Goal: Information Seeking & Learning: Learn about a topic

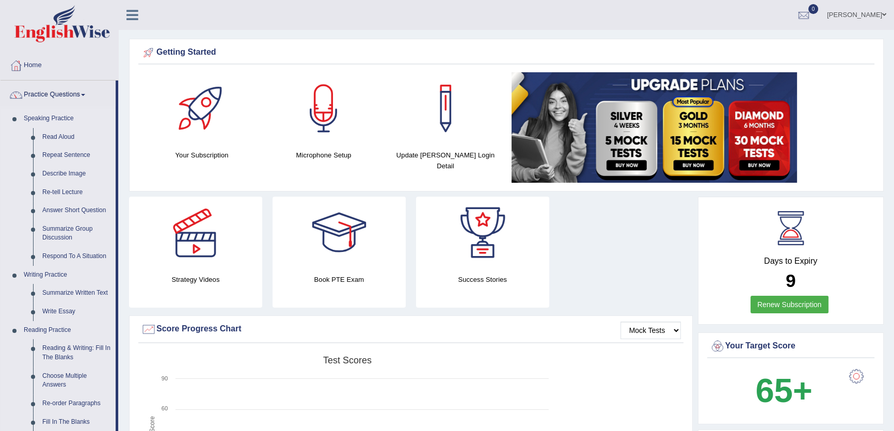
click at [66, 92] on link "Practice Questions" at bounding box center [58, 94] width 115 height 26
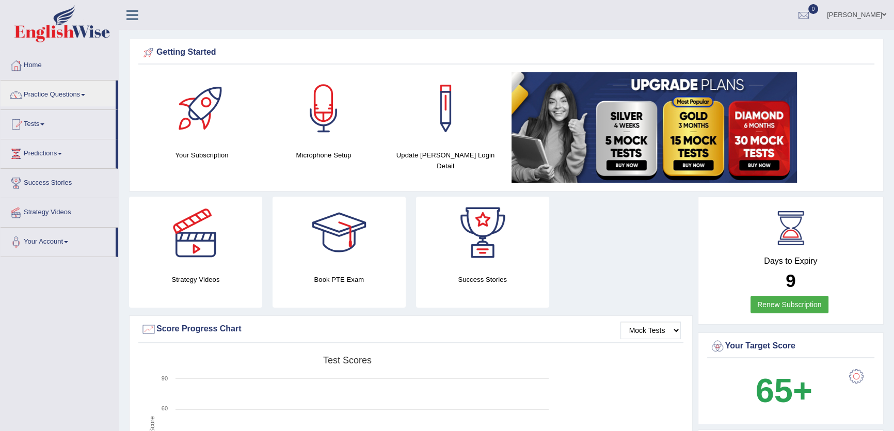
click at [66, 92] on link "Practice Questions" at bounding box center [58, 94] width 115 height 26
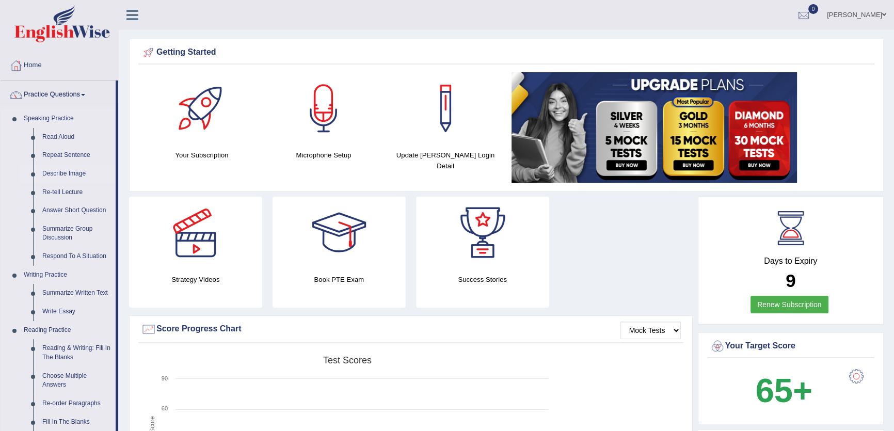
click at [59, 172] on link "Describe Image" at bounding box center [77, 174] width 78 height 19
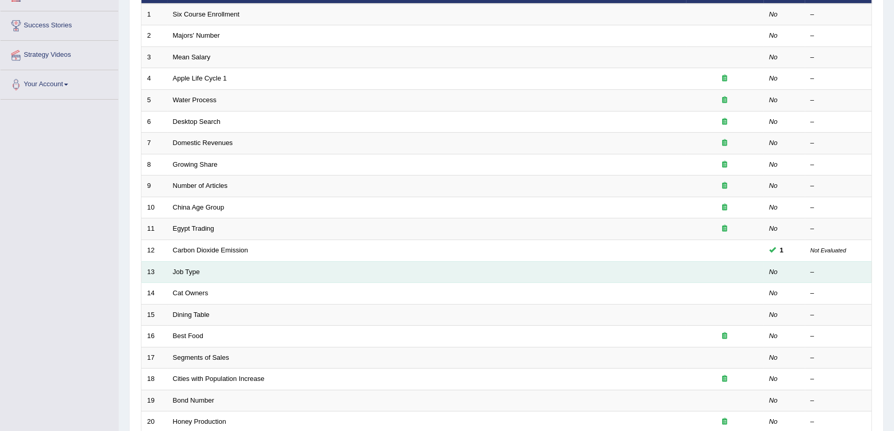
scroll to position [157, 0]
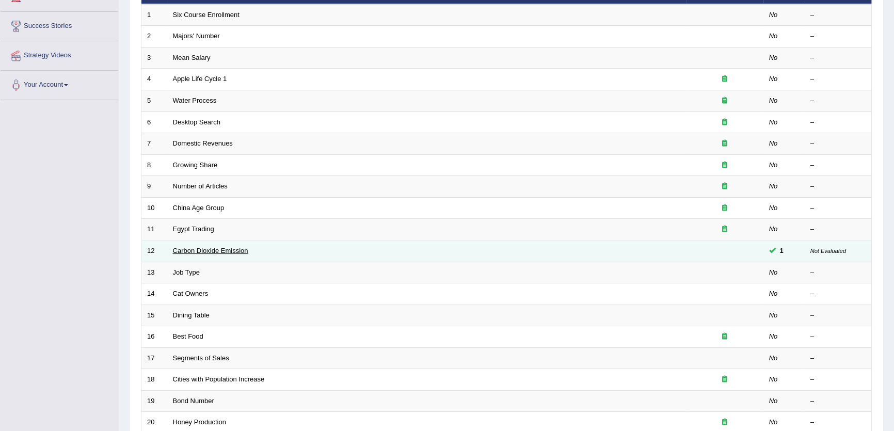
click at [234, 252] on link "Carbon Dioxide Emission" at bounding box center [210, 251] width 75 height 8
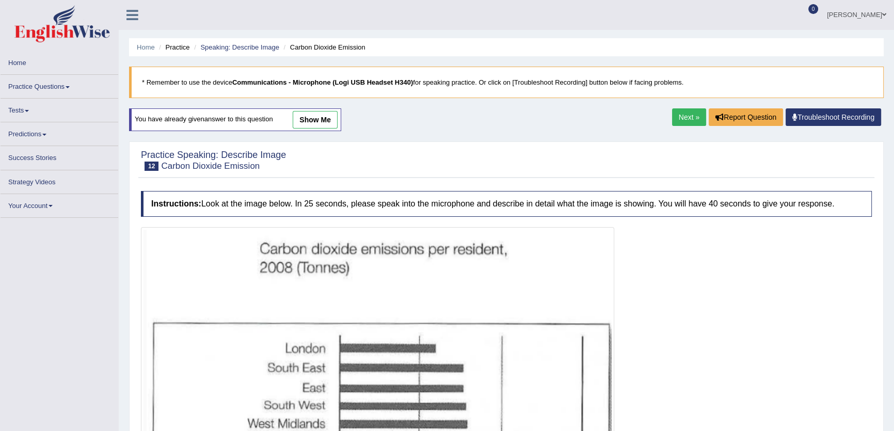
click at [310, 121] on link "show me" at bounding box center [315, 120] width 45 height 18
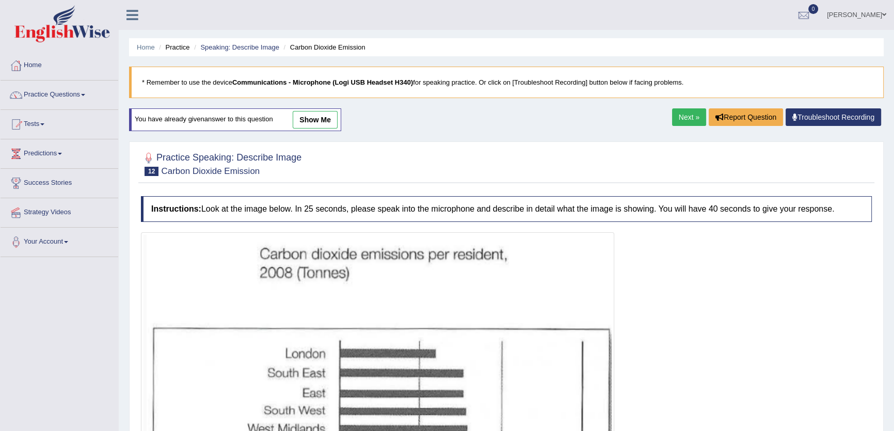
click at [304, 125] on link "show me" at bounding box center [315, 120] width 45 height 18
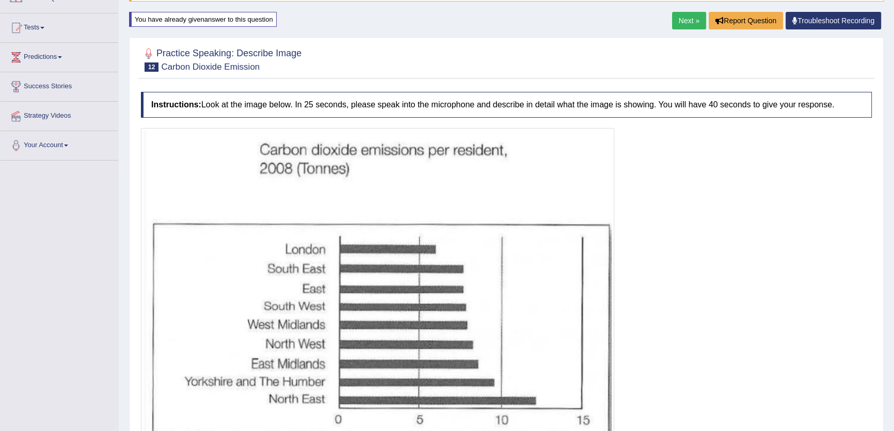
scroll to position [15, 0]
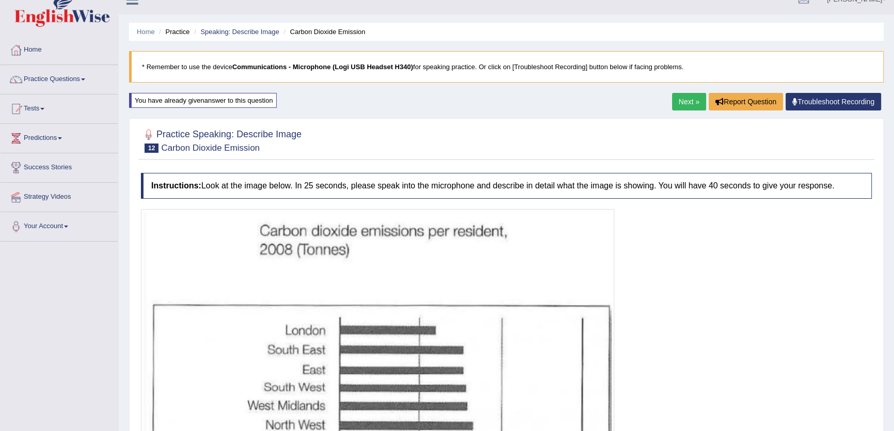
click at [674, 106] on link "Next »" at bounding box center [689, 102] width 34 height 18
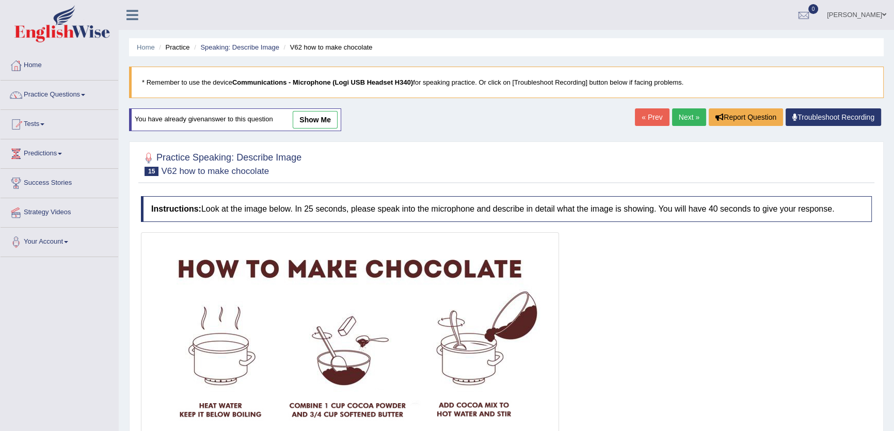
click at [689, 118] on link "Next »" at bounding box center [689, 117] width 34 height 18
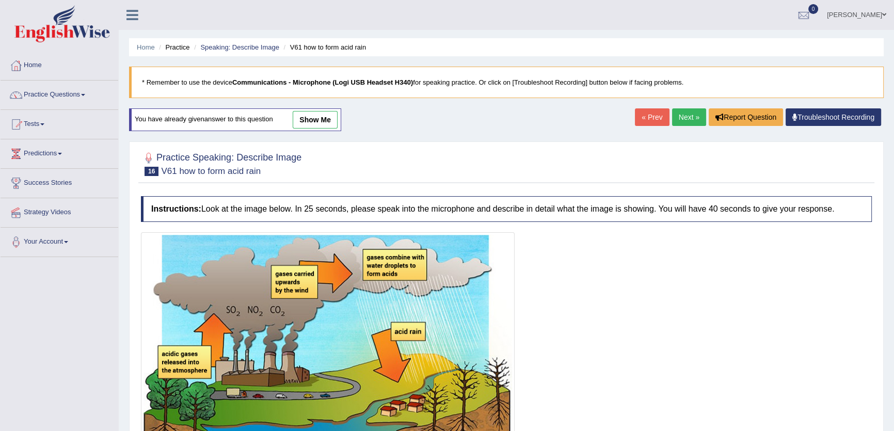
click at [689, 118] on link "Next »" at bounding box center [689, 117] width 34 height 18
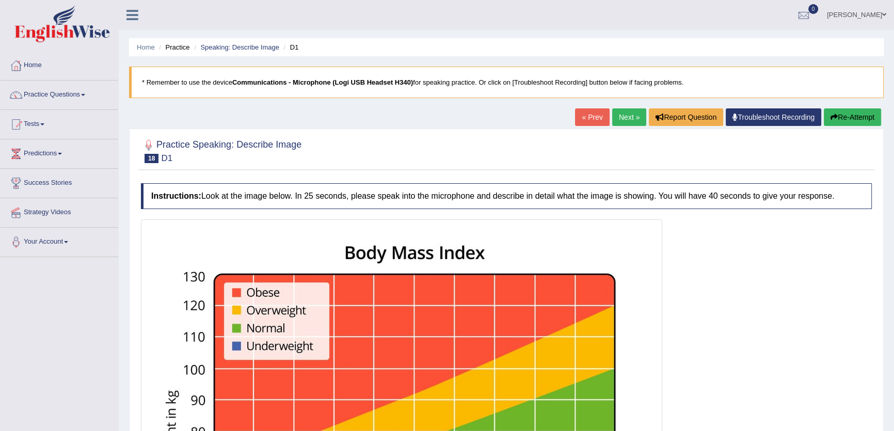
click at [624, 123] on link "Next »" at bounding box center [629, 117] width 34 height 18
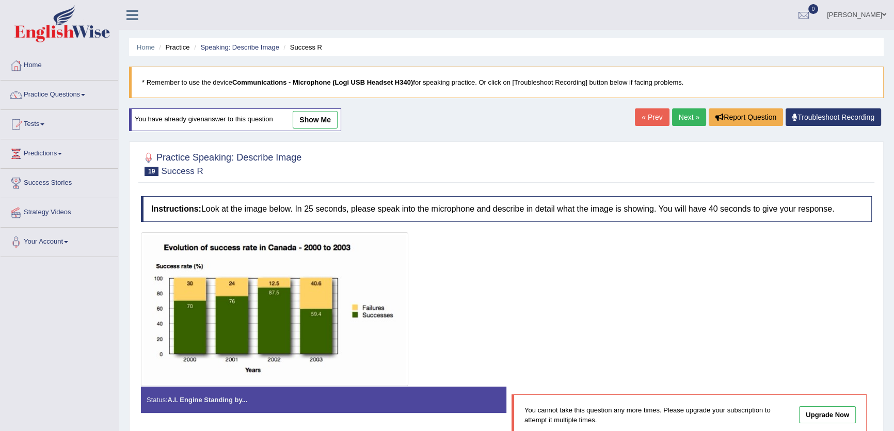
drag, startPoint x: 719, startPoint y: 71, endPoint x: 772, endPoint y: 4, distance: 85.6
click at [718, 72] on blockquote "* Remember to use the device Communications - Microphone (Logi USB Headset H340…" at bounding box center [506, 82] width 754 height 31
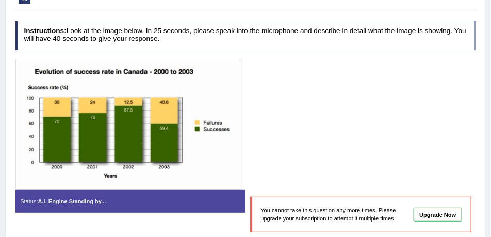
scroll to position [181, 0]
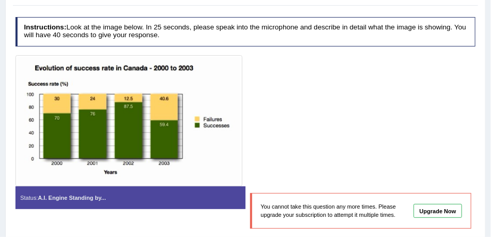
click at [264, 161] on div at bounding box center [245, 120] width 461 height 131
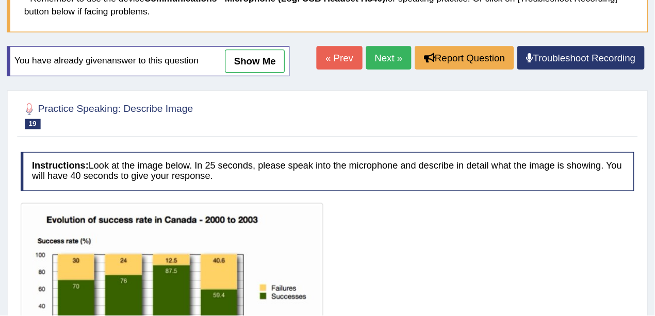
scroll to position [52, 0]
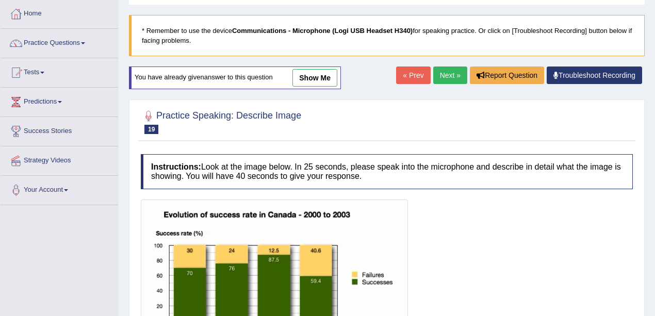
click at [517, 136] on div at bounding box center [387, 121] width 492 height 31
click at [411, 75] on link "« Prev" at bounding box center [413, 76] width 34 height 18
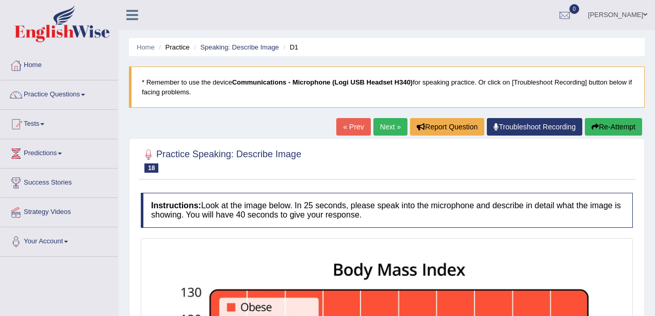
click at [359, 131] on link "« Prev" at bounding box center [353, 127] width 34 height 18
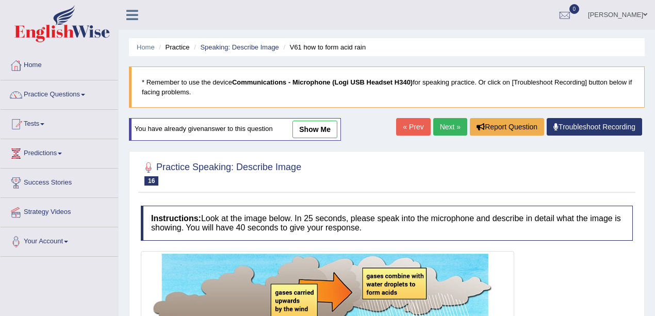
click at [282, 137] on div "You have already given answer to this question show me" at bounding box center [235, 129] width 212 height 23
click at [319, 137] on link "show me" at bounding box center [315, 130] width 45 height 18
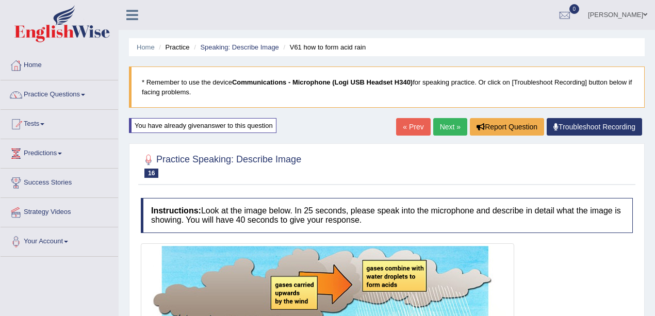
click at [413, 123] on link "« Prev" at bounding box center [413, 127] width 34 height 18
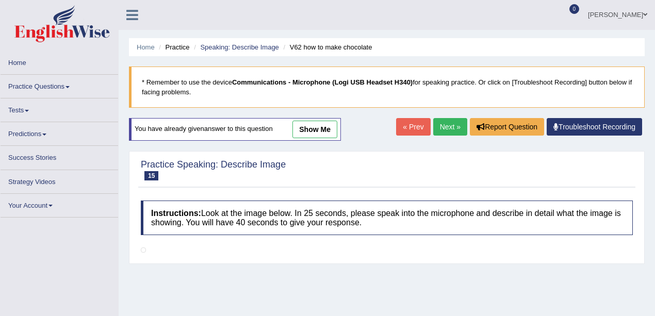
click at [330, 121] on link "show me" at bounding box center [315, 130] width 45 height 18
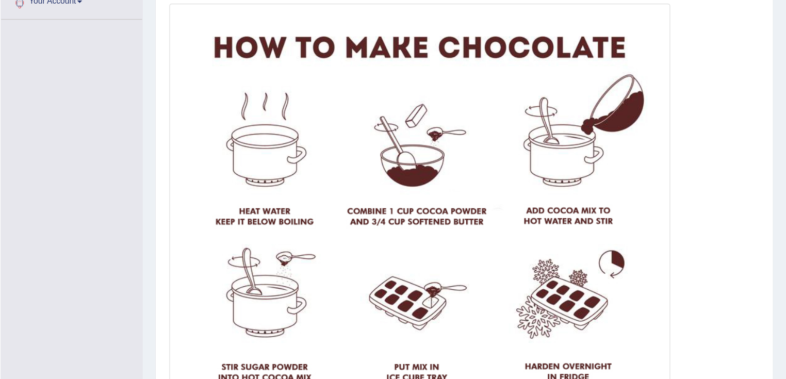
scroll to position [240, 0]
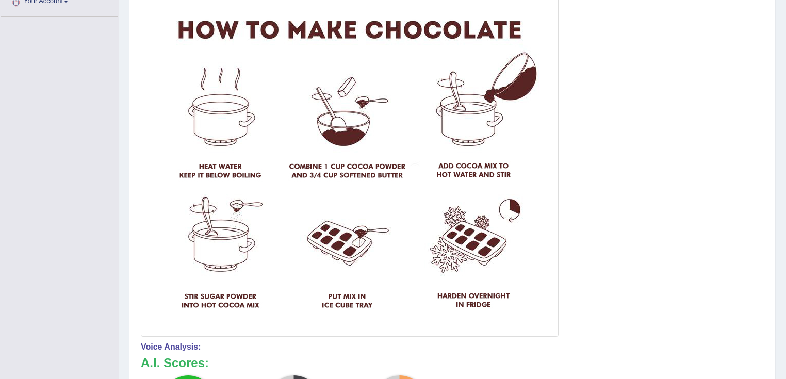
click at [655, 174] on div at bounding box center [452, 165] width 623 height 344
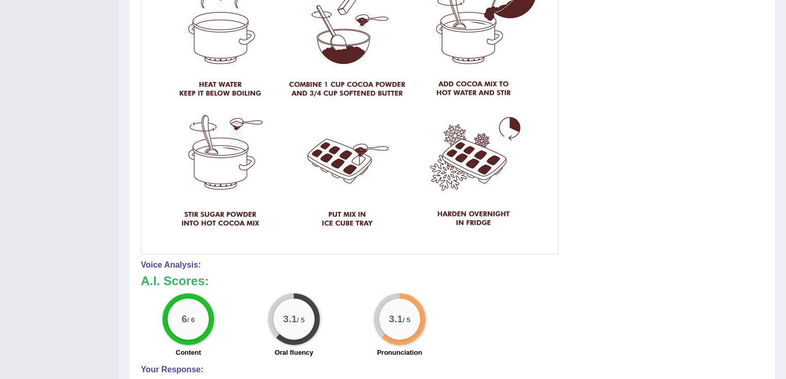
scroll to position [323, 0]
drag, startPoint x: 302, startPoint y: 322, endPoint x: 386, endPoint y: 322, distance: 83.6
click at [386, 316] on div "6 / 6 Content 3.1 / 5 Oral fluency 3.1 / 5 Pronunciation" at bounding box center [453, 326] width 634 height 67
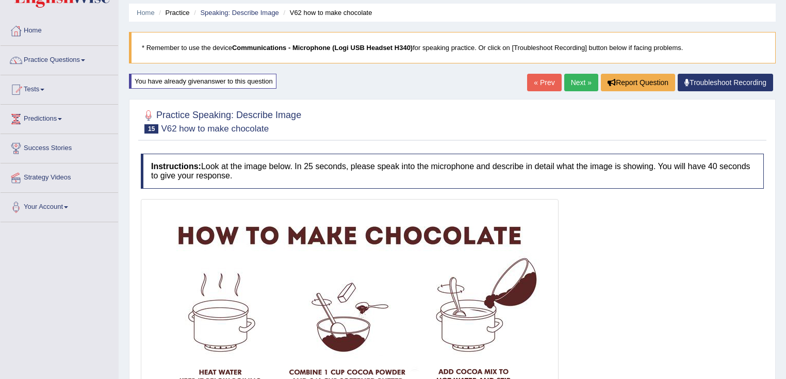
scroll to position [34, 0]
click at [543, 88] on link "« Prev" at bounding box center [544, 83] width 34 height 18
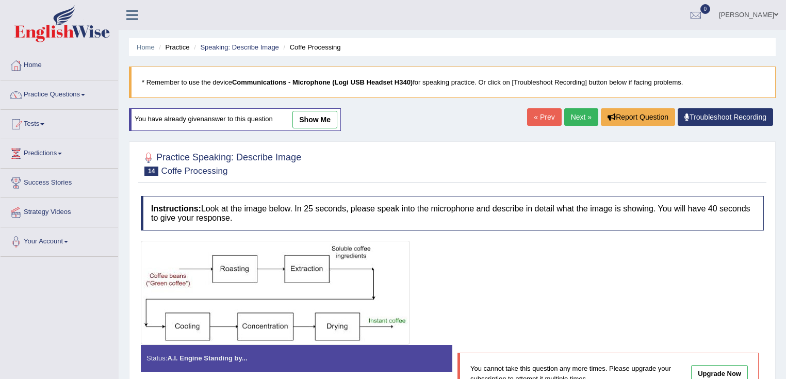
click at [310, 126] on link "show me" at bounding box center [315, 120] width 45 height 18
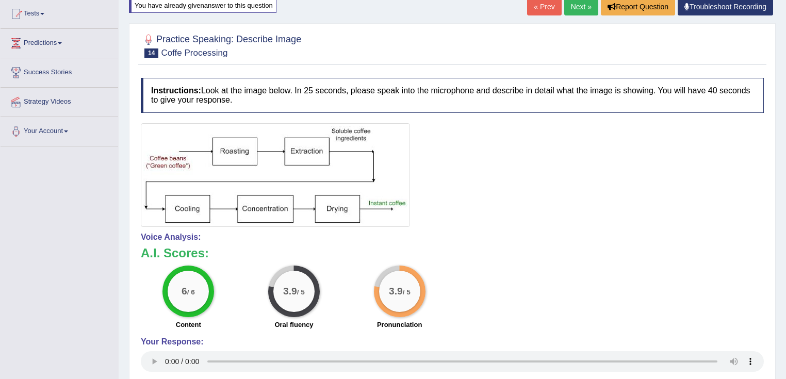
scroll to position [124, 0]
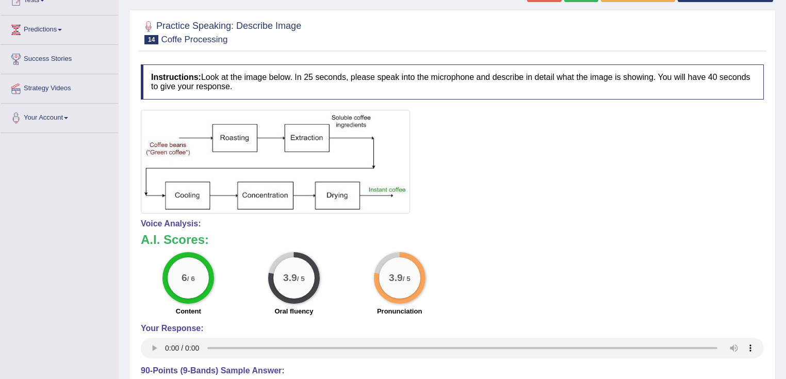
click at [710, 377] on div "Instructions: Look at the image below. In 25 seconds, please speak into the mic…" at bounding box center [452, 286] width 629 height 454
click at [599, 258] on div "6 / 6 Content 3.9 / 5 Oral fluency 3.9 / 5 Pronunciation" at bounding box center [453, 285] width 634 height 67
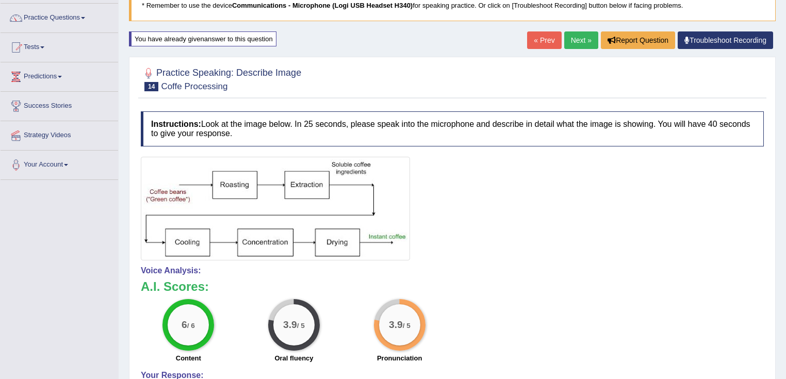
scroll to position [0, 0]
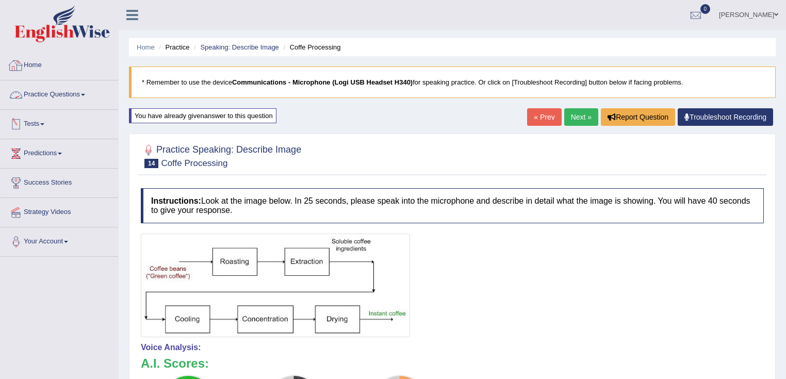
click at [73, 100] on link "Practice Questions" at bounding box center [60, 94] width 118 height 26
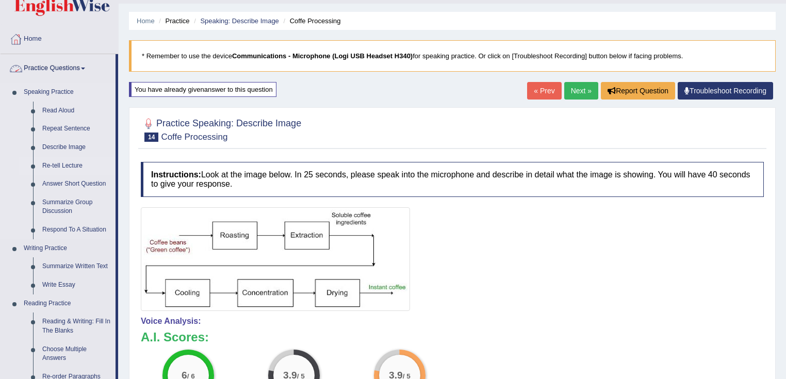
scroll to position [41, 0]
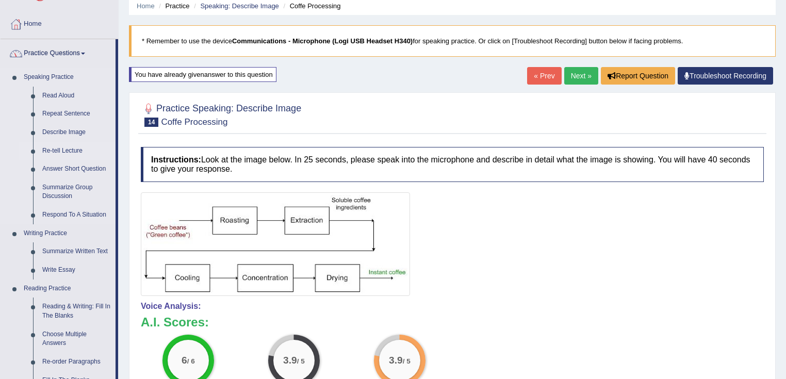
click at [76, 151] on link "Re-tell Lecture" at bounding box center [77, 151] width 78 height 19
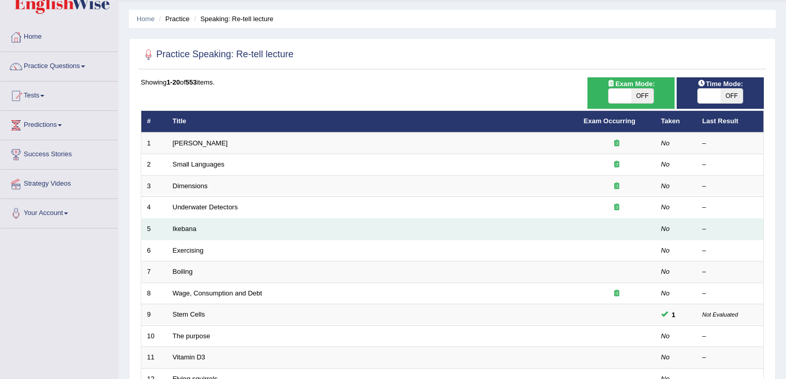
scroll to position [41, 0]
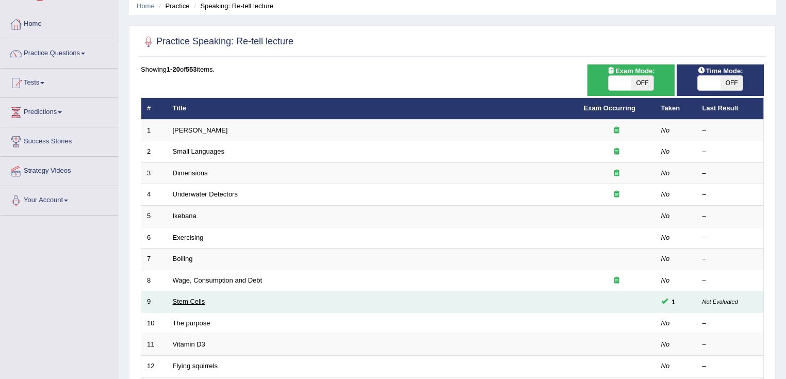
click at [184, 298] on link "Stem Cells" at bounding box center [189, 302] width 33 height 8
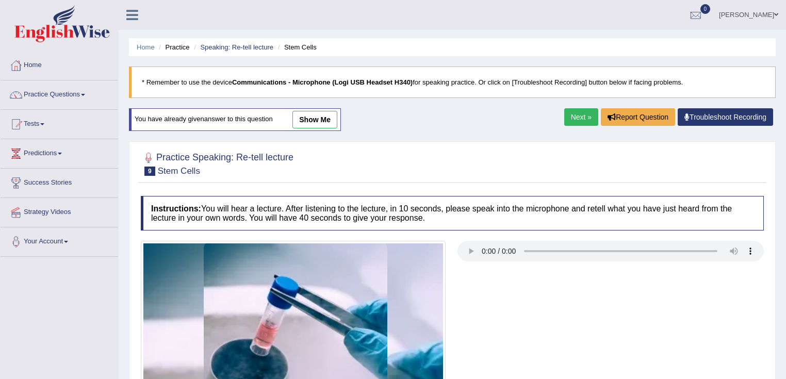
click at [321, 116] on link "show me" at bounding box center [315, 120] width 45 height 18
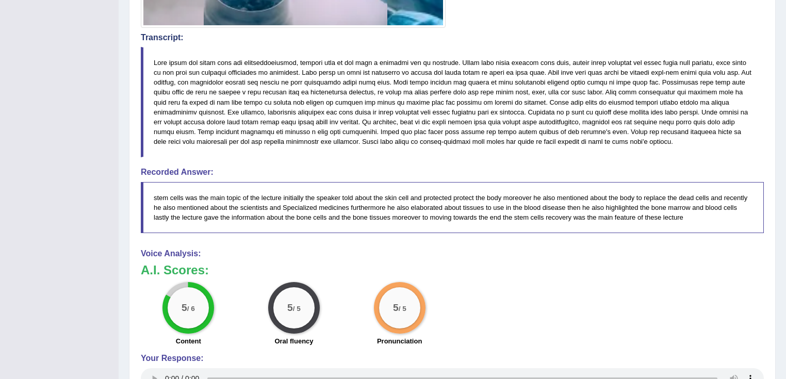
scroll to position [413, 0]
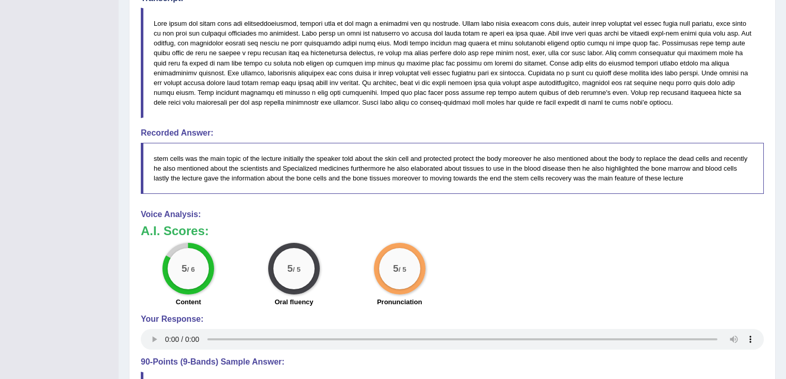
drag, startPoint x: 154, startPoint y: 176, endPoint x: 173, endPoint y: 176, distance: 19.6
click at [173, 176] on blockquote "stem cells was the main topic of the lecture initially the speaker told about t…" at bounding box center [452, 168] width 623 height 51
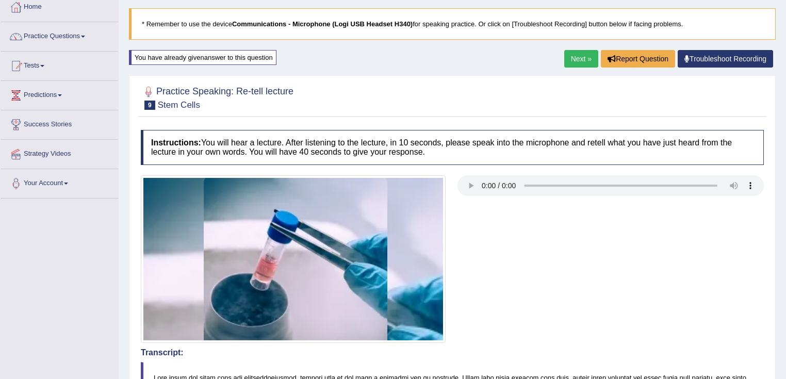
scroll to position [0, 0]
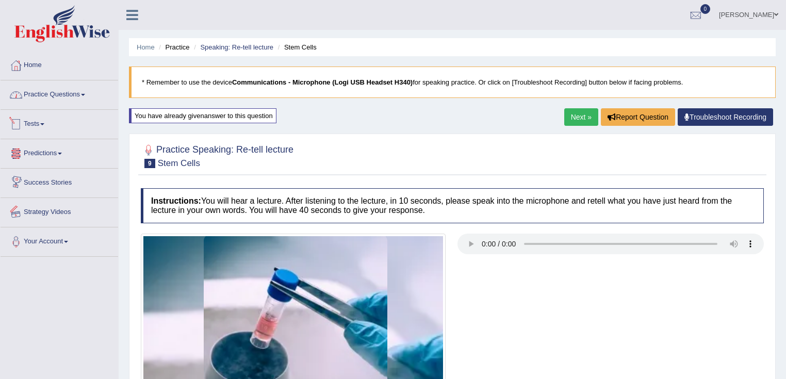
click at [45, 98] on link "Practice Questions" at bounding box center [60, 94] width 118 height 26
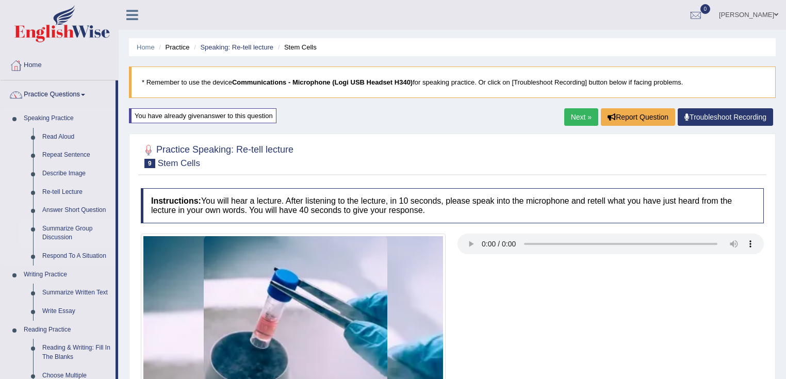
click at [61, 235] on link "Summarize Group Discussion" at bounding box center [77, 233] width 78 height 27
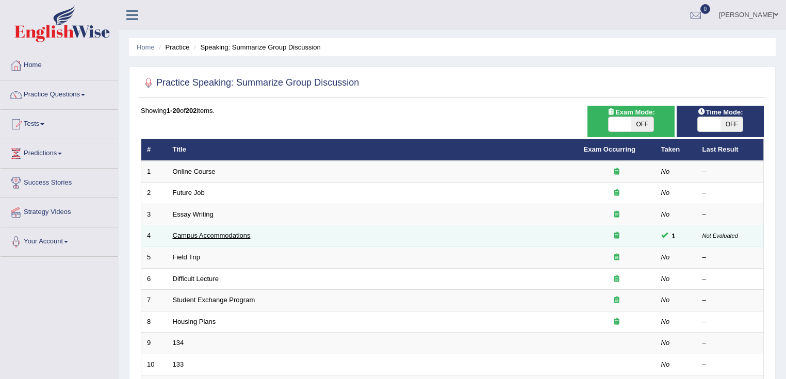
click at [242, 232] on link "Campus Accommodations" at bounding box center [212, 236] width 78 height 8
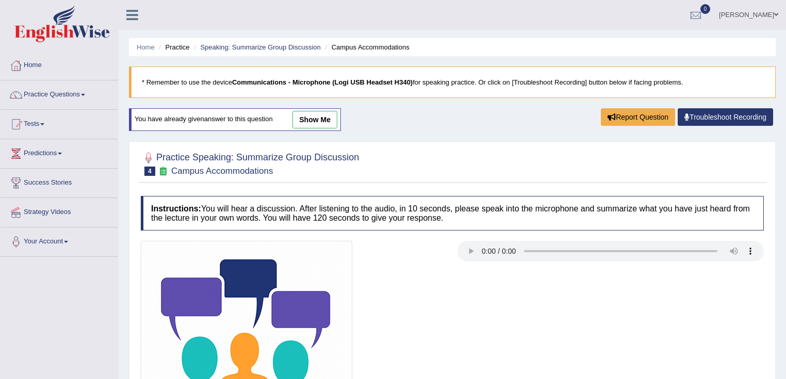
click at [317, 120] on link "show me" at bounding box center [315, 120] width 45 height 18
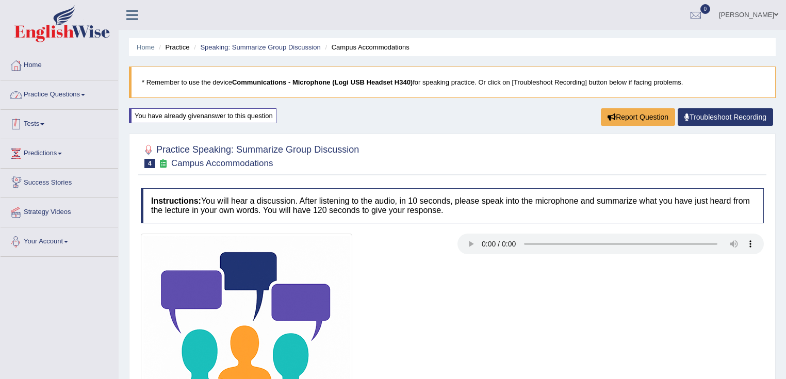
click at [57, 83] on link "Practice Questions" at bounding box center [60, 94] width 118 height 26
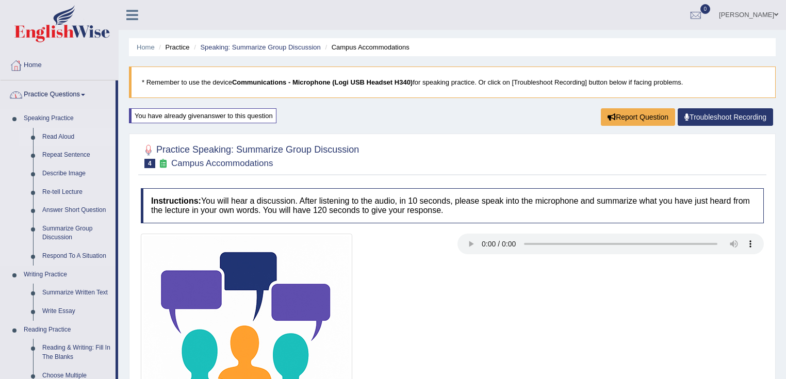
click at [59, 135] on link "Read Aloud" at bounding box center [77, 137] width 78 height 19
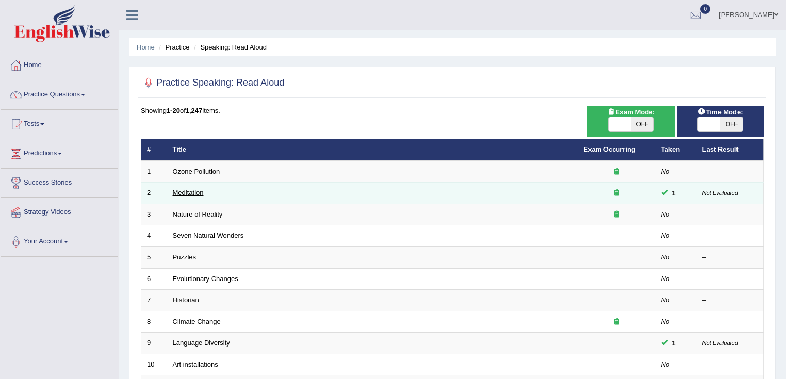
click at [185, 189] on link "Meditation" at bounding box center [188, 193] width 31 height 8
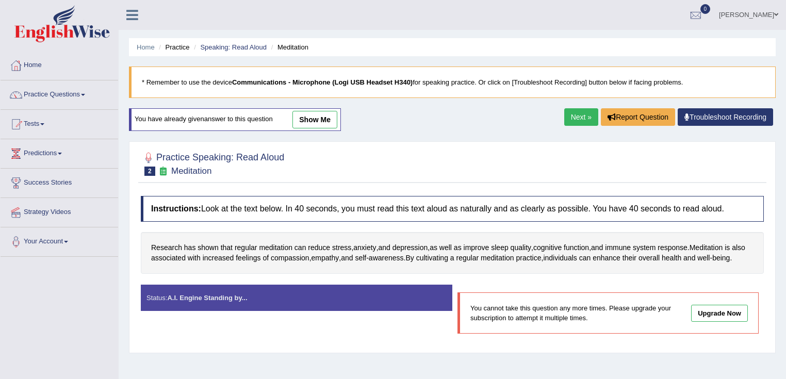
click at [320, 111] on link "show me" at bounding box center [315, 120] width 45 height 18
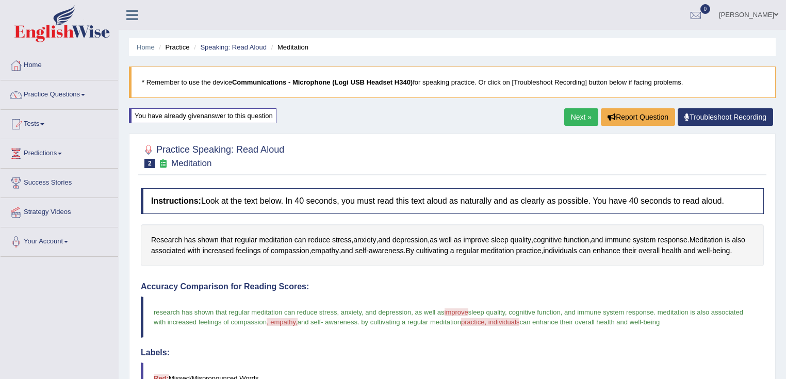
click at [306, 114] on div "Home Practice Speaking: Read Aloud Meditation * Remember to use the device Comm…" at bounding box center [453, 291] width 668 height 582
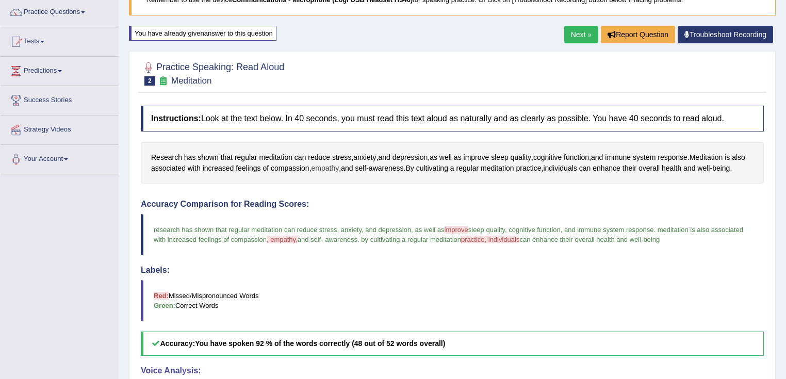
scroll to position [83, 0]
